Goal: Navigation & Orientation: Find specific page/section

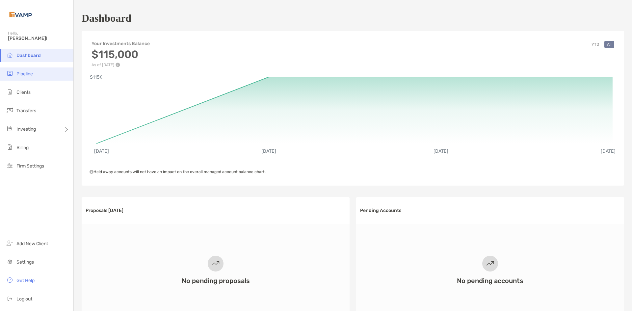
click at [35, 76] on li "Pipeline" at bounding box center [36, 74] width 73 height 13
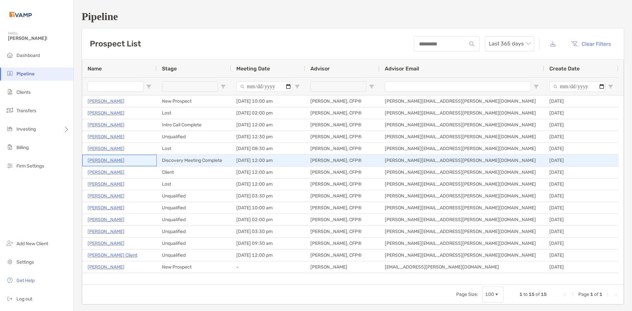
click at [102, 160] on p "[PERSON_NAME]" at bounding box center [106, 160] width 37 height 8
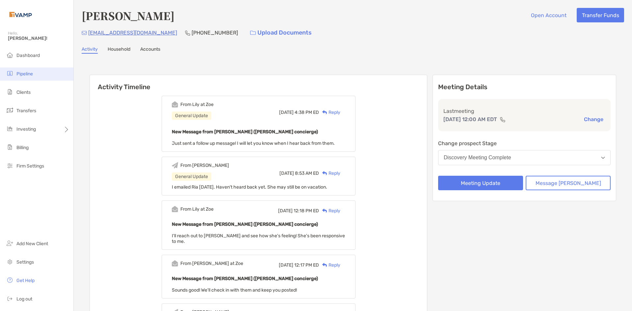
click at [33, 74] on span "Pipeline" at bounding box center [24, 74] width 16 height 6
